Goal: Task Accomplishment & Management: Complete application form

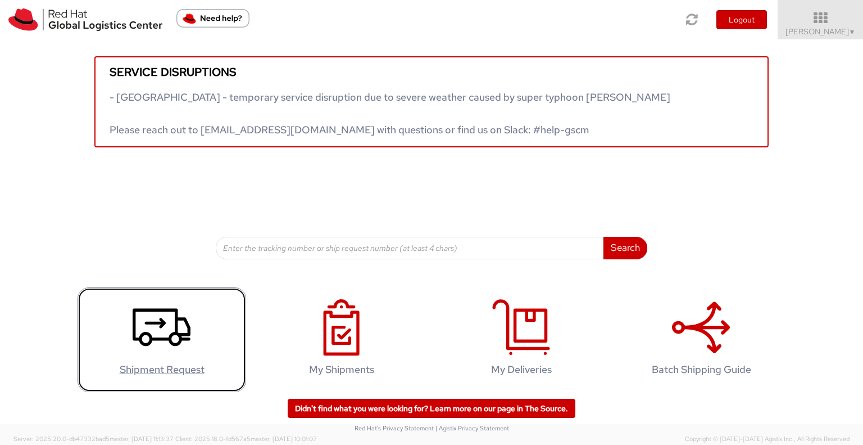
click at [171, 340] on icon at bounding box center [162, 327] width 58 height 56
click at [173, 318] on use at bounding box center [162, 327] width 58 height 38
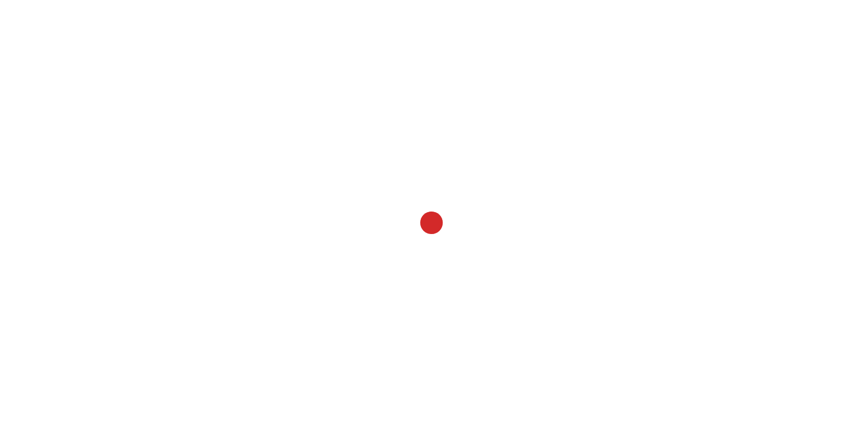
select select
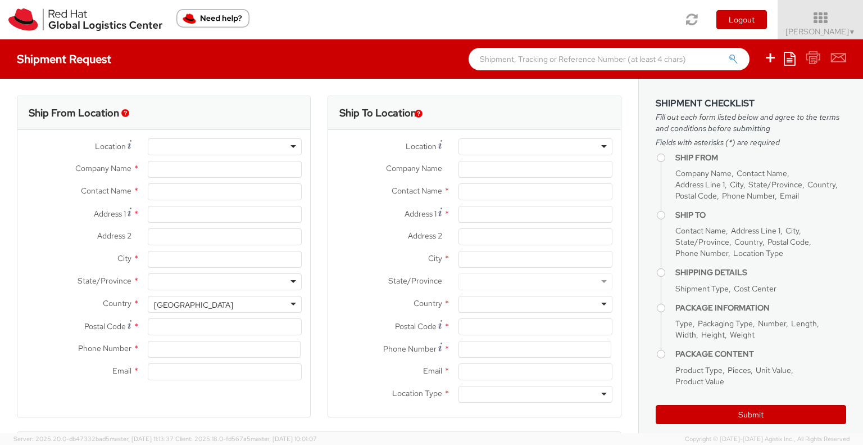
type input "Red Hat Limited"
type input "[PERSON_NAME]"
type input "6700 Cork Airport Business Park"
type input "Kinsale Rd"
type input "CORK"
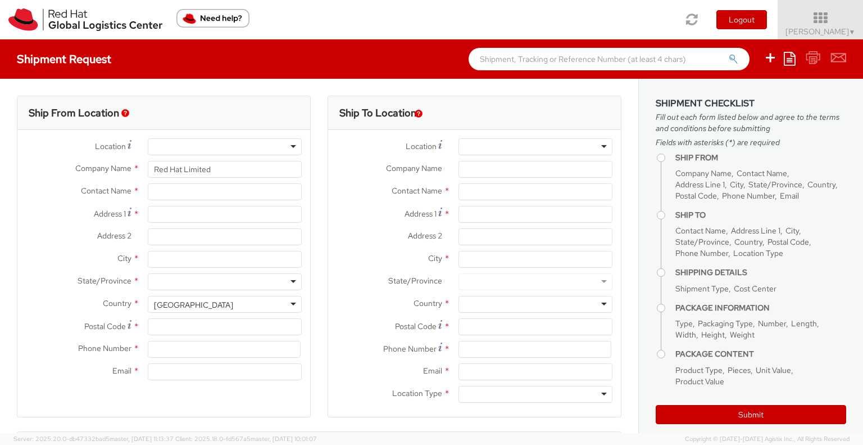
type input "T12 XR60"
type input "353212303406"
type input "tdelough@redhat.com"
select select "CM"
select select "KGS"
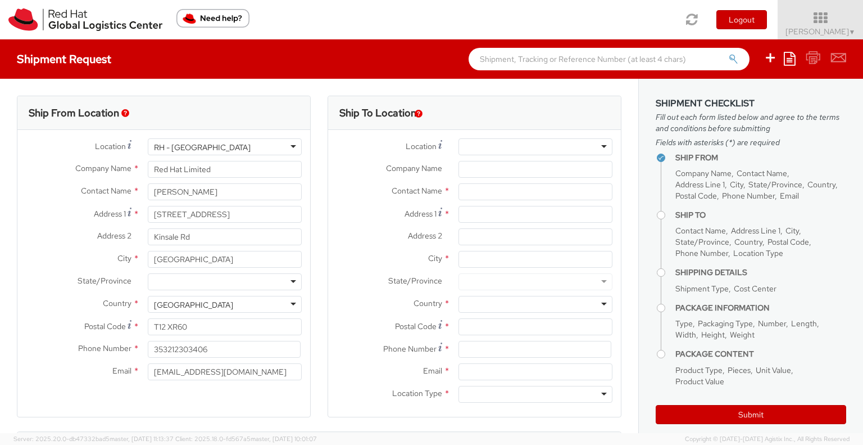
click at [480, 143] on div at bounding box center [536, 146] width 154 height 17
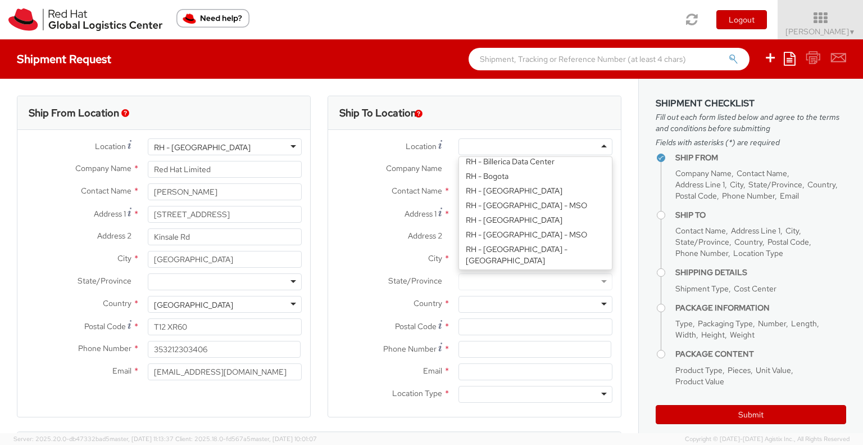
scroll to position [281, 0]
type input "Red Hat Czech s.r.o."
type input "Purkynova 647/111"
type input "BRNO"
type input "621 00"
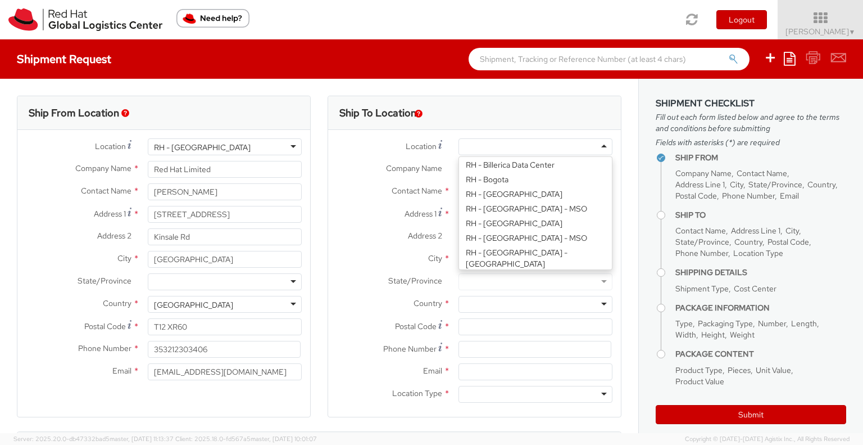
type input "420 532 294 555"
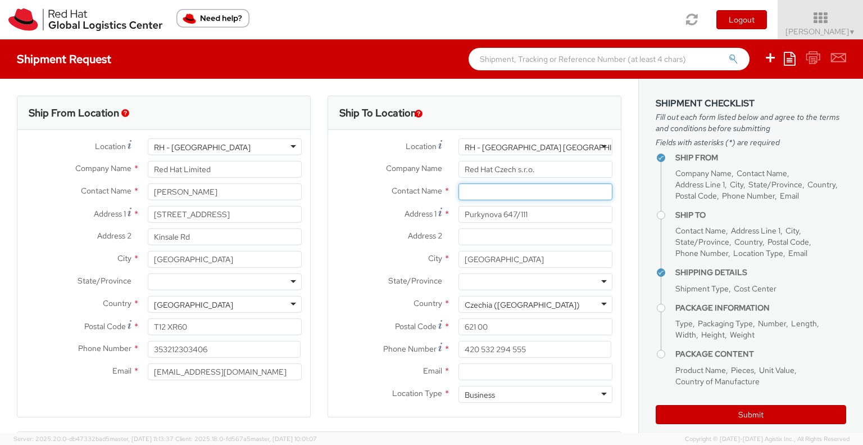
click at [499, 197] on input "text" at bounding box center [536, 191] width 154 height 17
paste input "Attn: Red Hat IT - Endpoint Systems"
type input "Attn: Red Hat IT - Endpoint Systems"
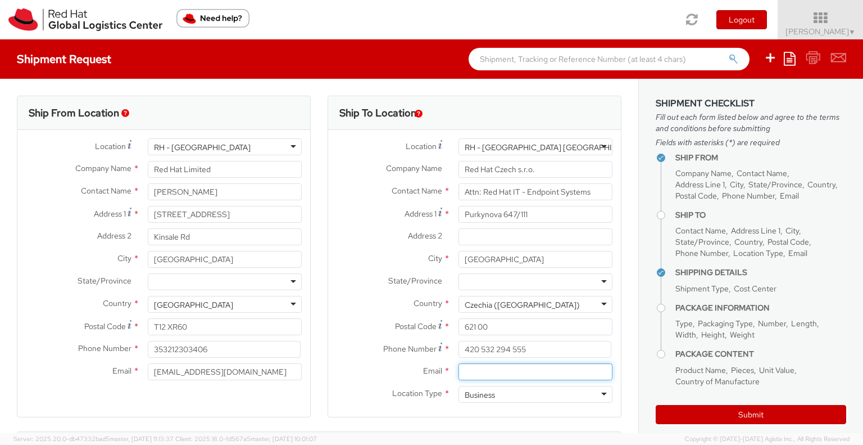
click at [490, 374] on input "Email *" at bounding box center [536, 371] width 154 height 17
click at [535, 371] on input "Email *" at bounding box center [536, 371] width 154 height 17
paste input "laptop-return@redhat.com"
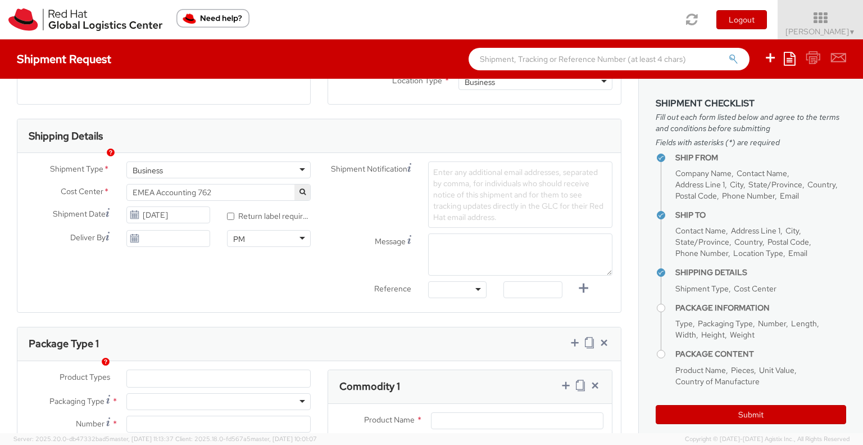
scroll to position [337, 0]
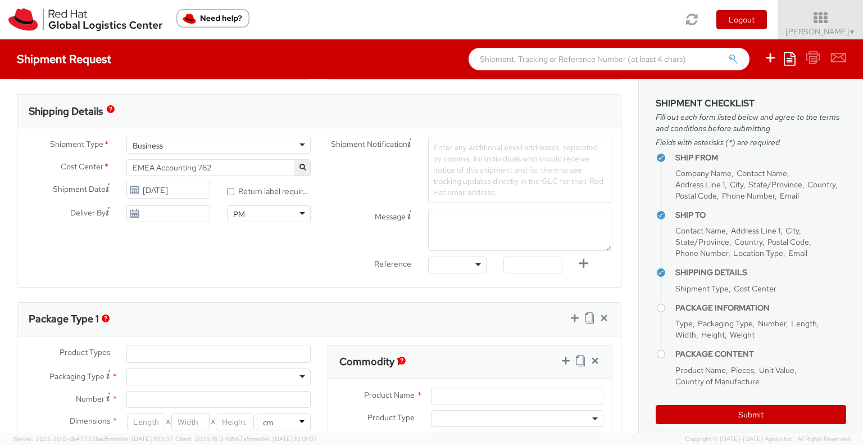
type input "laptop-return@redhat.com"
click at [223, 166] on span "EMEA Accounting 762" at bounding box center [219, 167] width 172 height 10
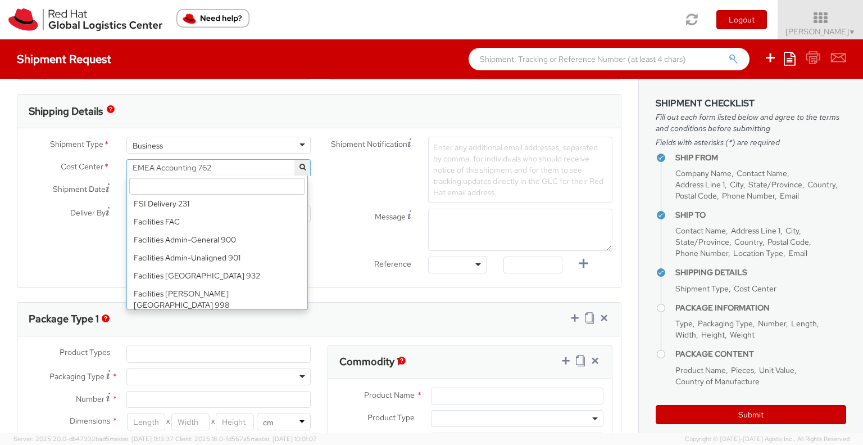
scroll to position [4047, 0]
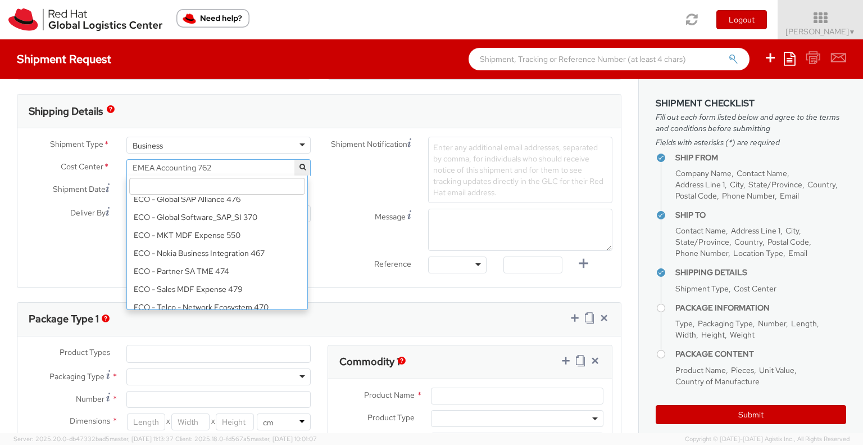
click at [222, 183] on input "search" at bounding box center [217, 186] width 176 height 17
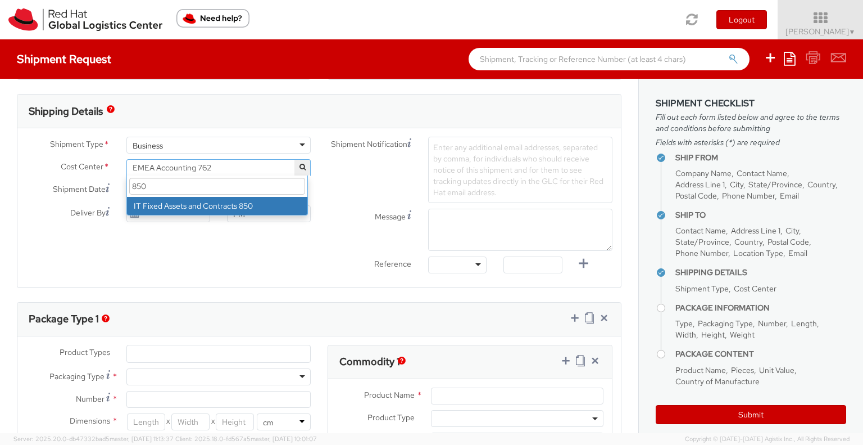
type input "850"
select select "850"
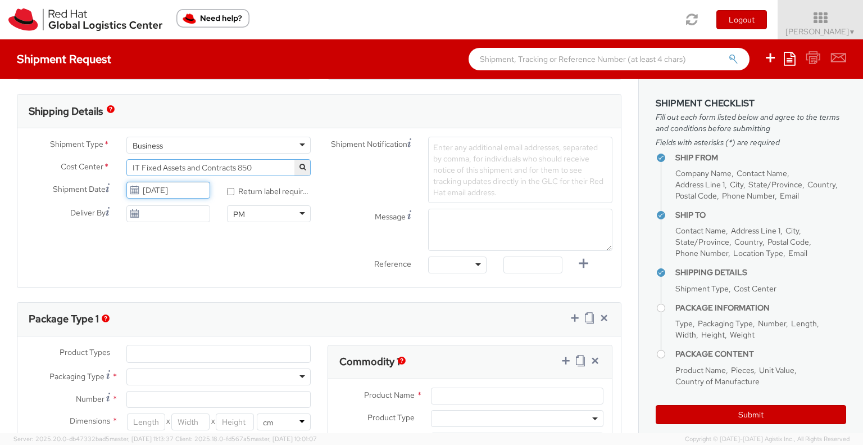
click at [143, 187] on input "10/06/2025" at bounding box center [168, 190] width 84 height 17
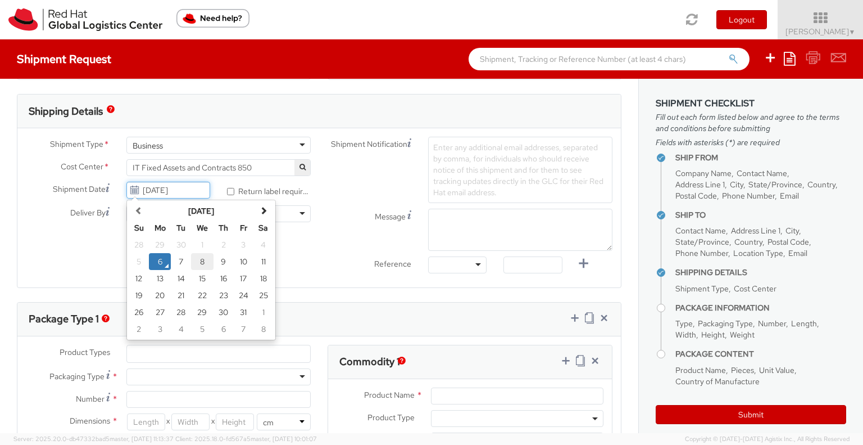
click at [198, 264] on td "8" at bounding box center [202, 261] width 22 height 17
type input "[DATE]"
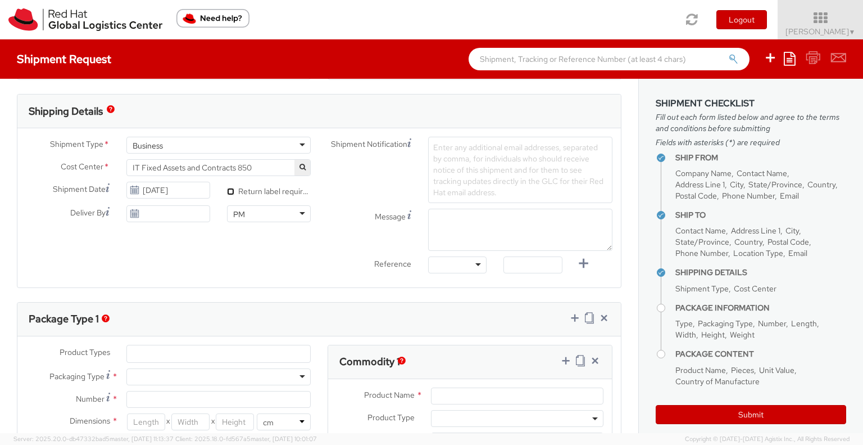
click at [228, 189] on input "* Return label required" at bounding box center [230, 191] width 7 height 7
checkbox input "true"
click at [442, 265] on div at bounding box center [457, 264] width 58 height 17
click at [522, 222] on textarea "Message" at bounding box center [520, 230] width 184 height 42
paste textarea "emea-eshub@redhat.com"
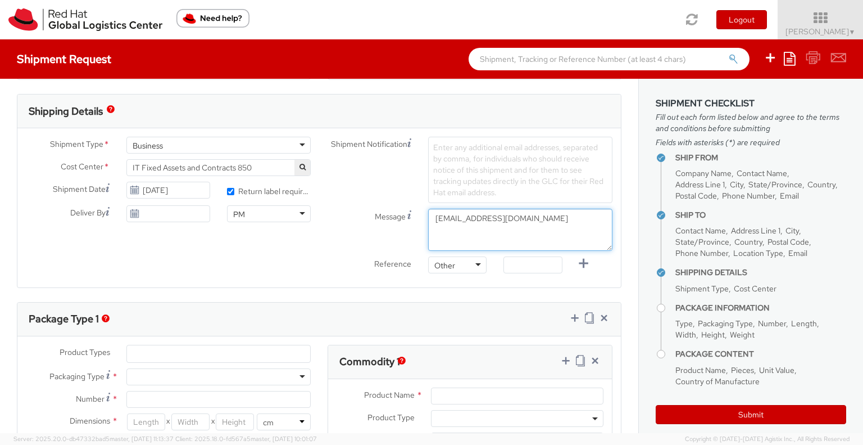
type textarea "emea-eshub@redhat.com"
click at [256, 256] on div "Shipment Type * Business Business Business Cost Center * EMEA Accounting 762 IT…" at bounding box center [319, 208] width 604 height 142
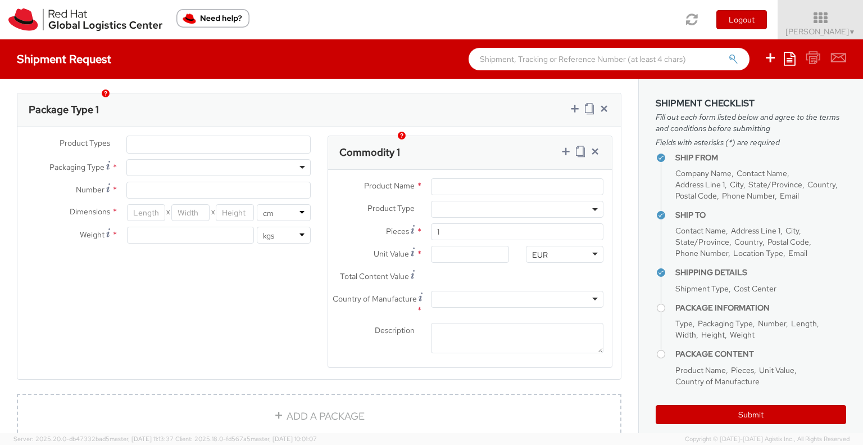
scroll to position [562, 0]
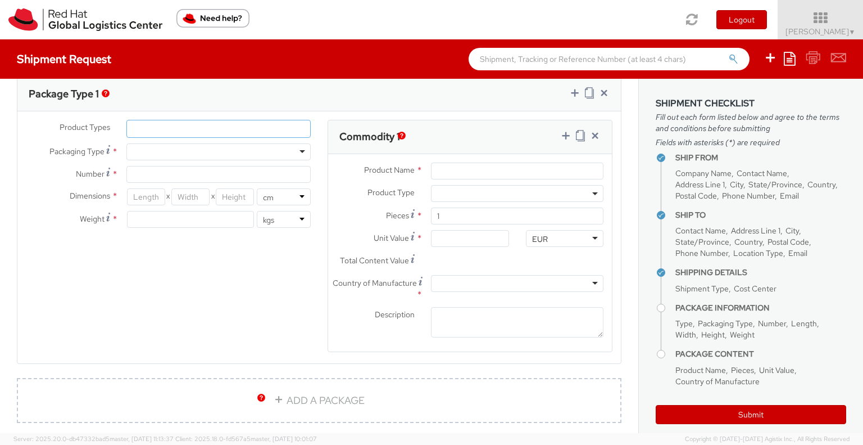
click at [189, 123] on ul at bounding box center [218, 128] width 183 height 17
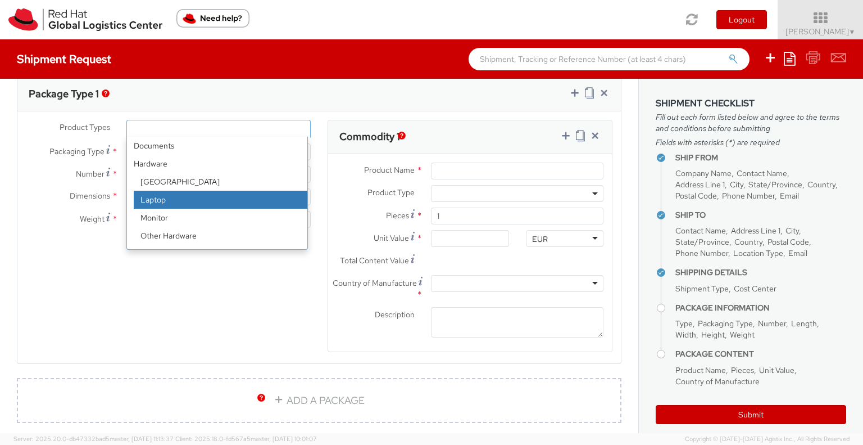
select select "LAPTOP"
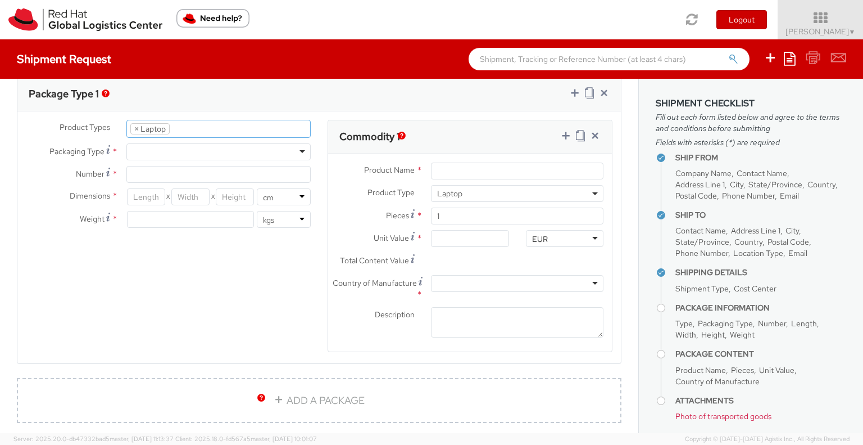
scroll to position [33, 0]
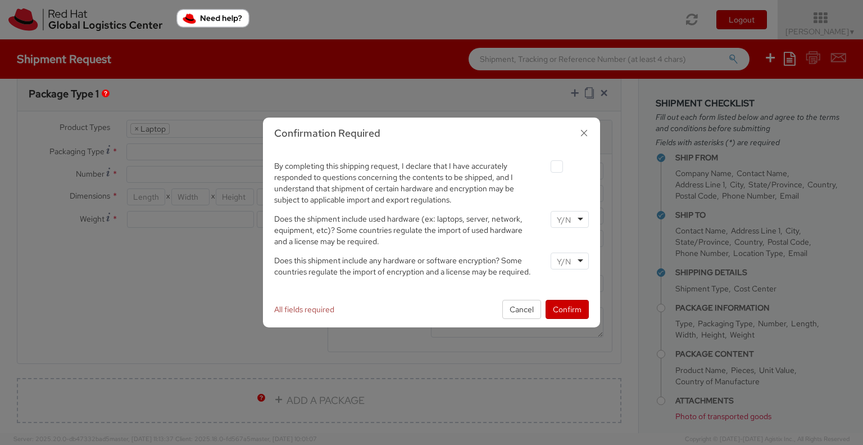
click at [555, 170] on label at bounding box center [557, 166] width 12 height 12
click at [548, 170] on input "checkbox" at bounding box center [543, 166] width 7 height 7
checkbox input "true"
click at [580, 219] on div at bounding box center [570, 219] width 38 height 17
click at [568, 254] on div at bounding box center [570, 260] width 38 height 17
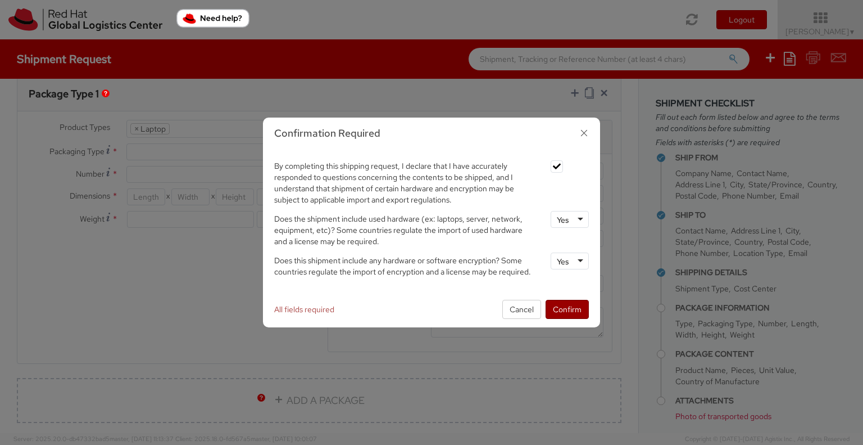
click at [571, 310] on button "Confirm" at bounding box center [567, 309] width 43 height 19
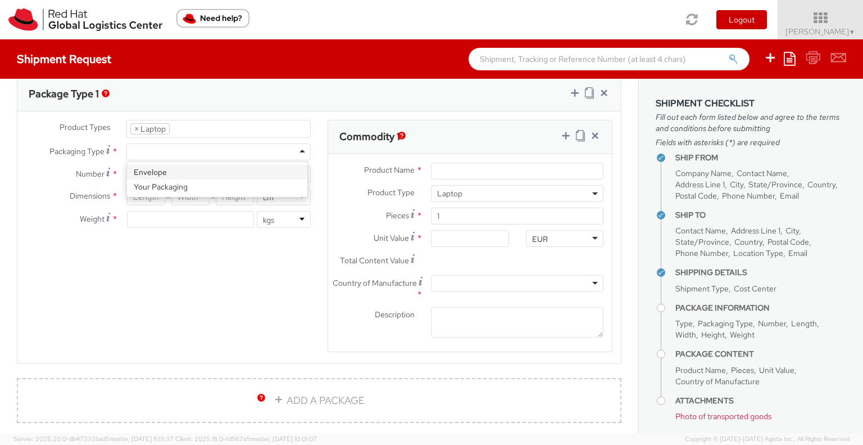
click at [253, 149] on div at bounding box center [218, 151] width 184 height 17
click at [206, 173] on input "Number *" at bounding box center [218, 174] width 184 height 17
type input "1"
click at [207, 259] on div "Product Types * Documents Docking Station Laptop Monitor Other Hardware Server …" at bounding box center [319, 243] width 604 height 247
click at [138, 201] on input "number" at bounding box center [146, 196] width 38 height 17
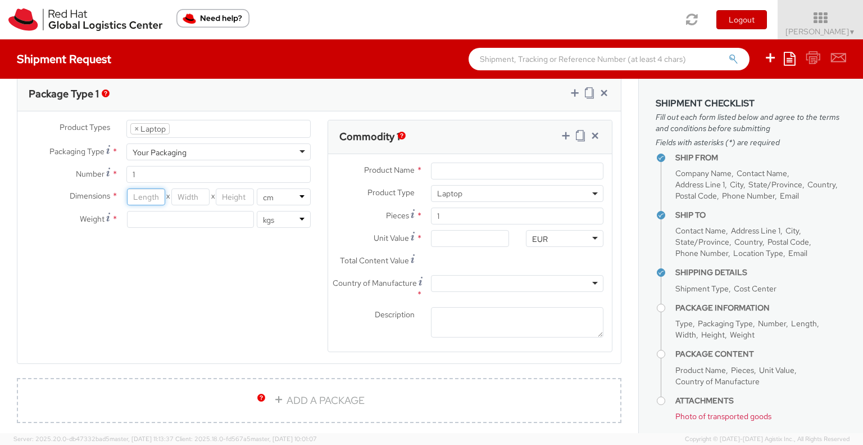
click at [141, 197] on input "number" at bounding box center [146, 196] width 38 height 17
click at [144, 197] on input "number" at bounding box center [146, 196] width 38 height 17
type input "46"
type input "30"
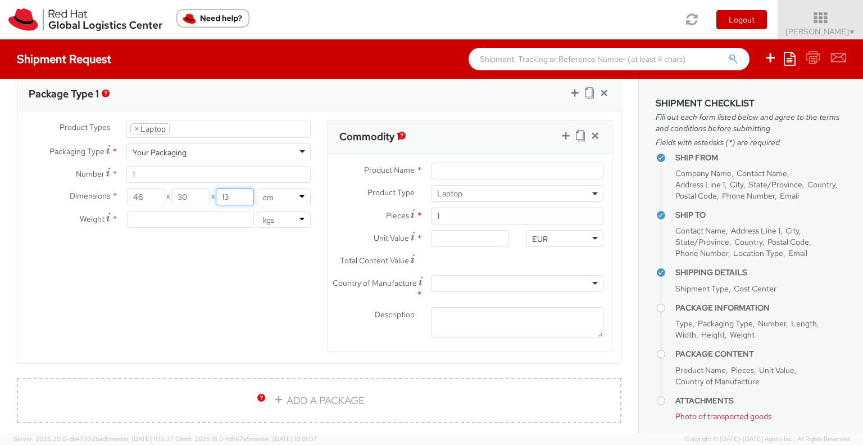
type input "13"
click at [189, 218] on input "number" at bounding box center [190, 219] width 127 height 17
type input "8"
click at [455, 171] on input "Product Name *" at bounding box center [517, 170] width 173 height 17
type input "Lenovo"
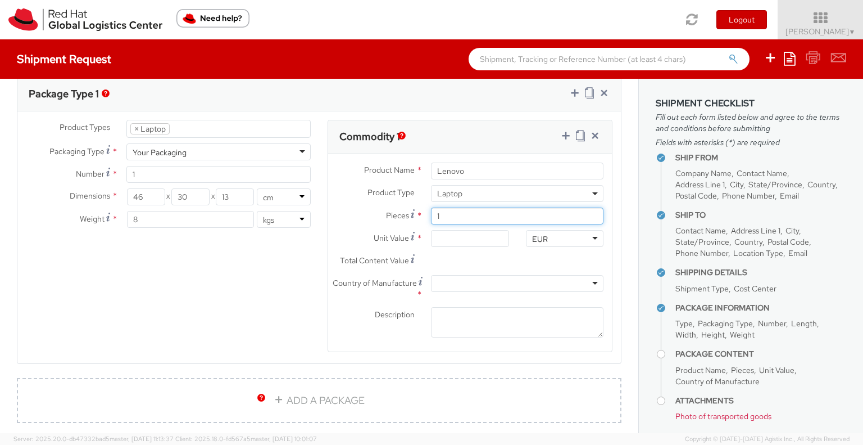
click at [466, 214] on input "1" at bounding box center [517, 215] width 173 height 17
type input "0.00"
type input "2"
click at [463, 245] on input "0.00" at bounding box center [470, 238] width 78 height 17
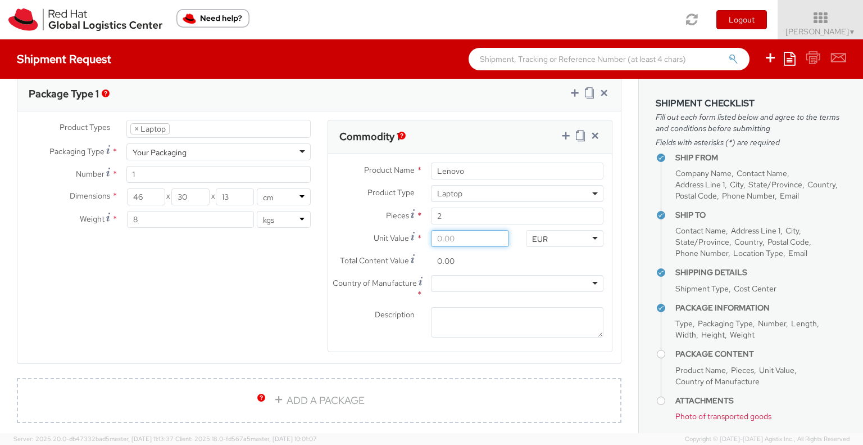
type input "1.00"
type input "2.00"
type input "11.00"
type input "22.00"
type input "1.00"
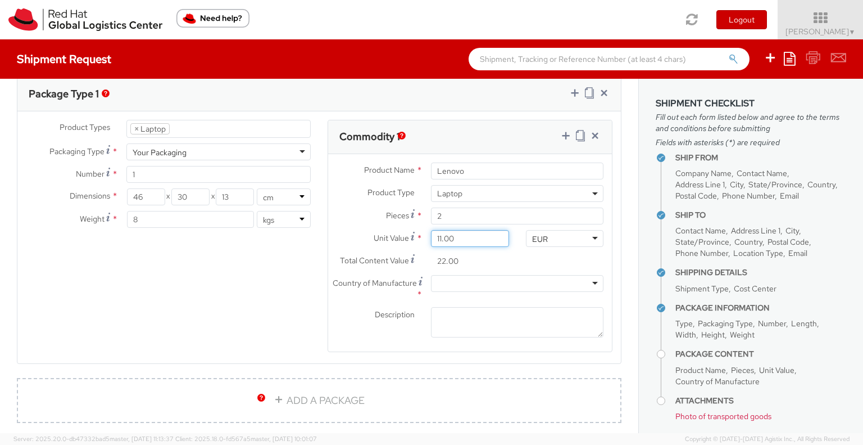
type input "2.00"
type input "15.00"
type input "30.00"
type input "150.00"
type input "300.00"
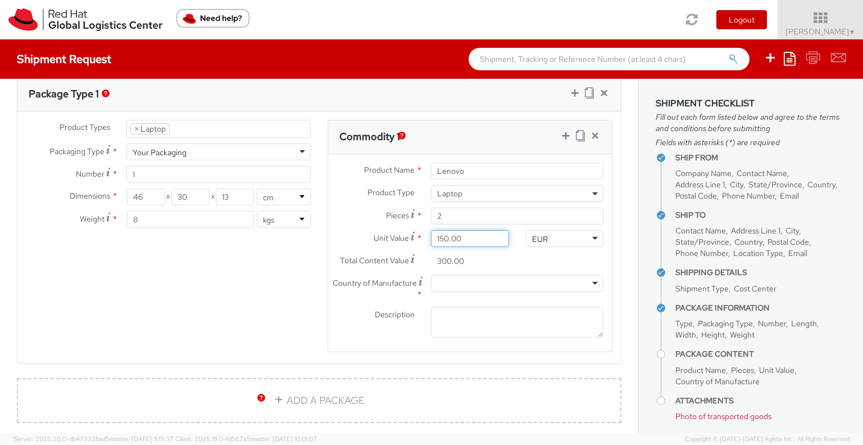
type input "1,500.00"
type input "3,000.00"
click at [507, 275] on div at bounding box center [517, 283] width 173 height 17
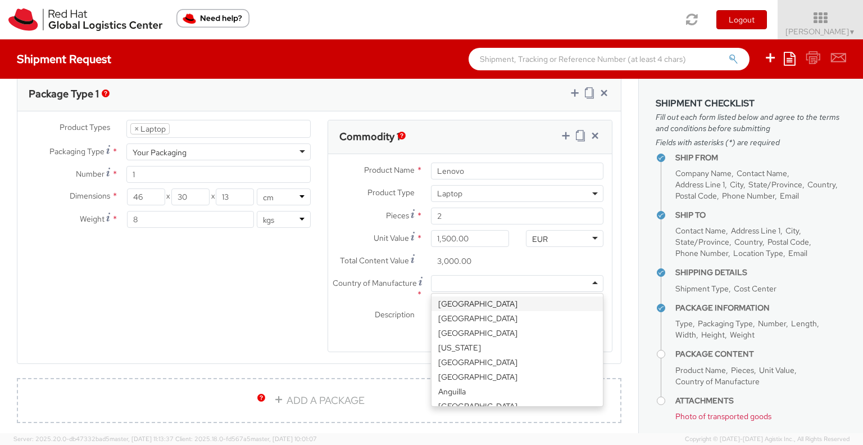
click at [507, 275] on div at bounding box center [517, 283] width 173 height 17
type input "chi"
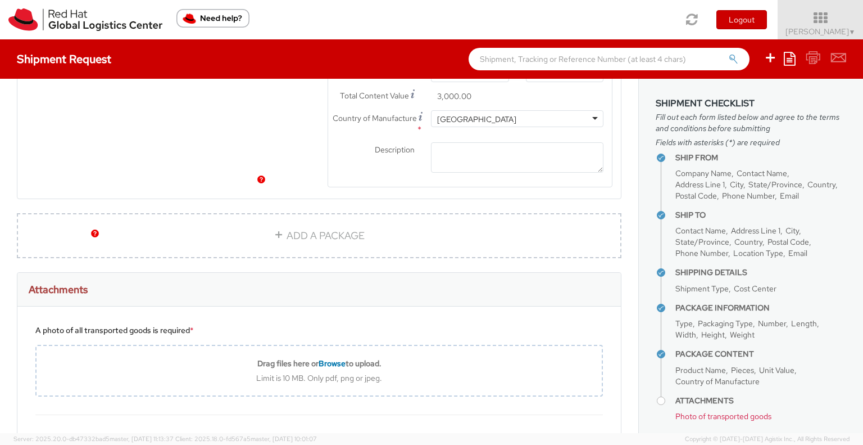
scroll to position [787, 0]
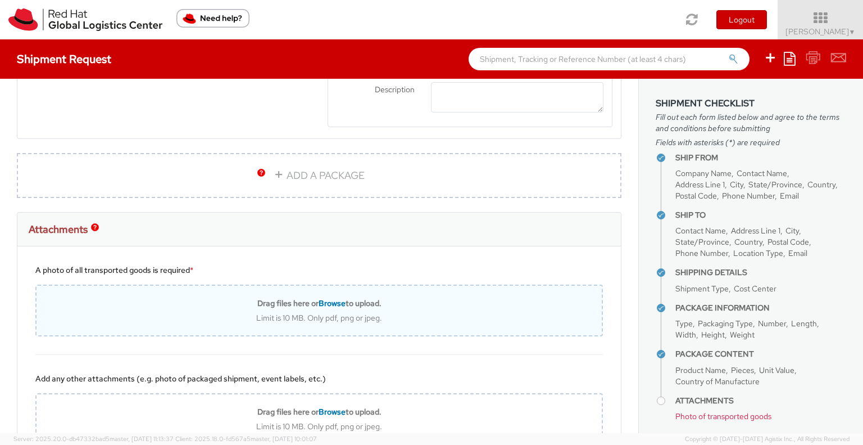
click at [337, 299] on span "Browse" at bounding box center [332, 303] width 27 height 10
type input "C:\fakepath\WhatsApp Image 2025-10-06 at 15.41.02_dc8feacd.jpg"
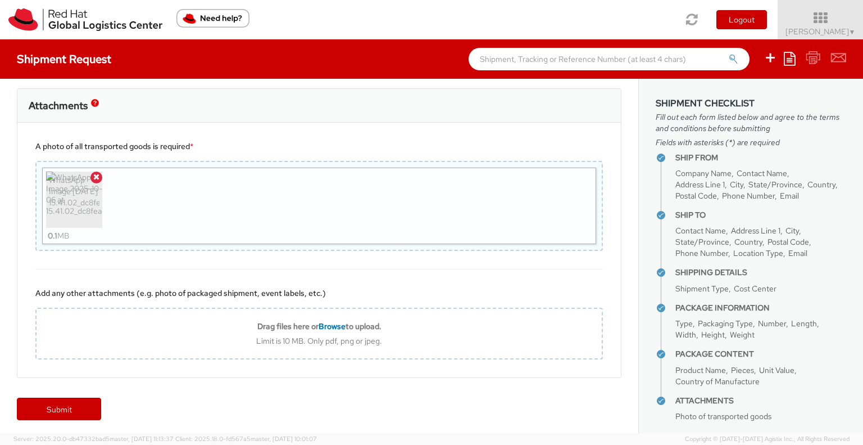
scroll to position [911, 0]
click at [81, 407] on link "Submit" at bounding box center [59, 408] width 84 height 22
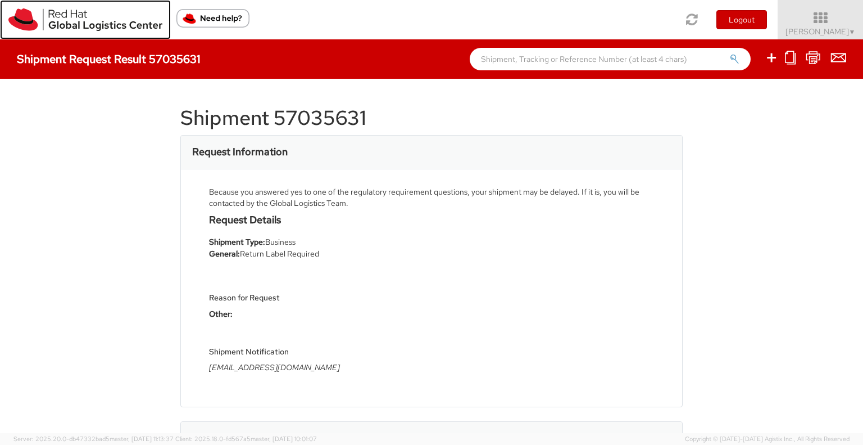
click at [90, 22] on img at bounding box center [85, 19] width 154 height 22
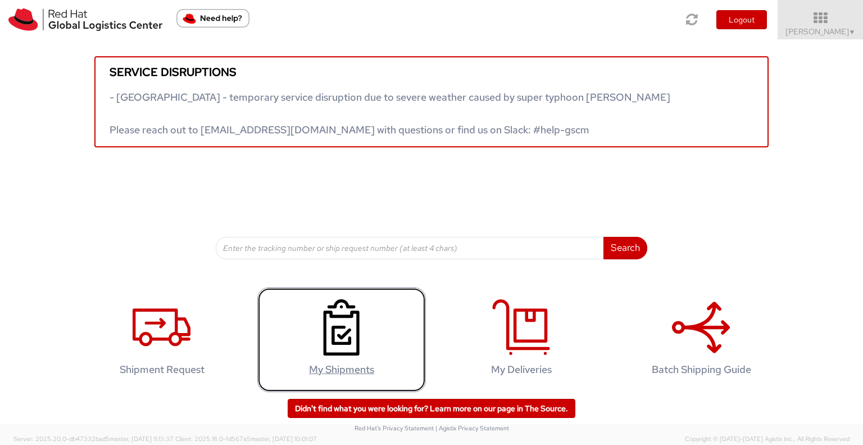
click at [319, 332] on icon at bounding box center [342, 327] width 58 height 56
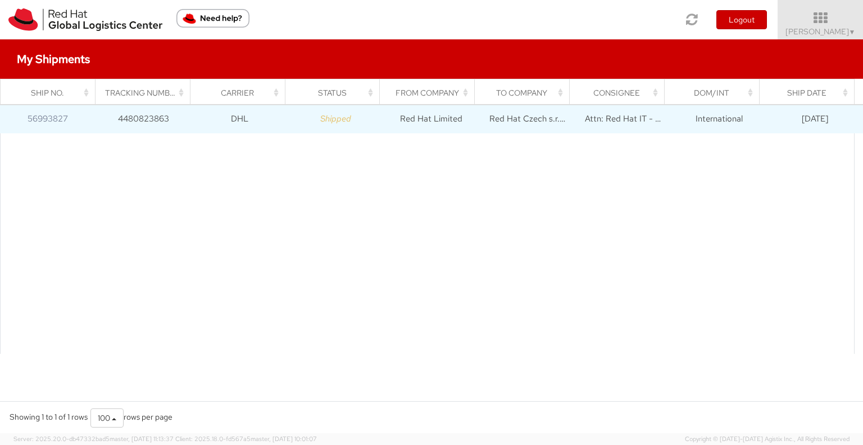
click at [324, 121] on icon "Shipped" at bounding box center [335, 118] width 31 height 11
click at [45, 117] on link "56993827" at bounding box center [48, 118] width 40 height 11
